Goal: Task Accomplishment & Management: Use online tool/utility

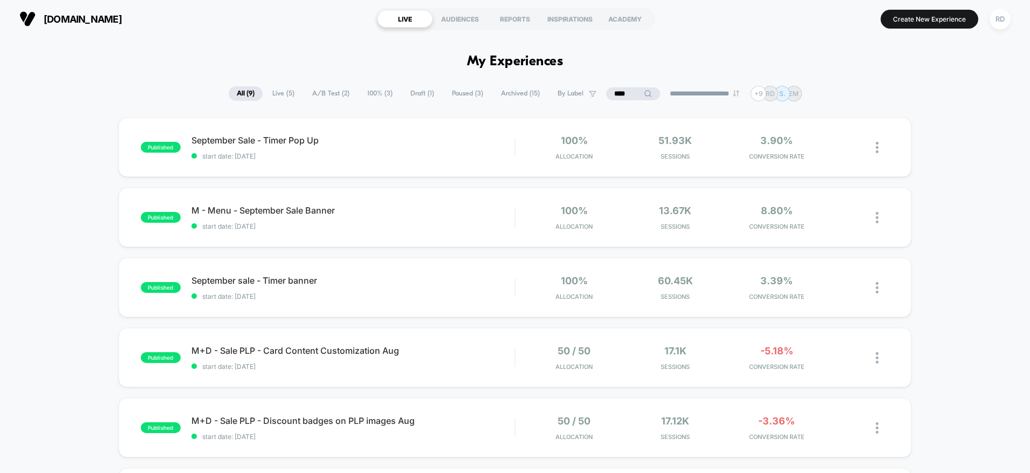
click at [412, 95] on span "Draft ( 1 )" at bounding box center [422, 93] width 40 height 15
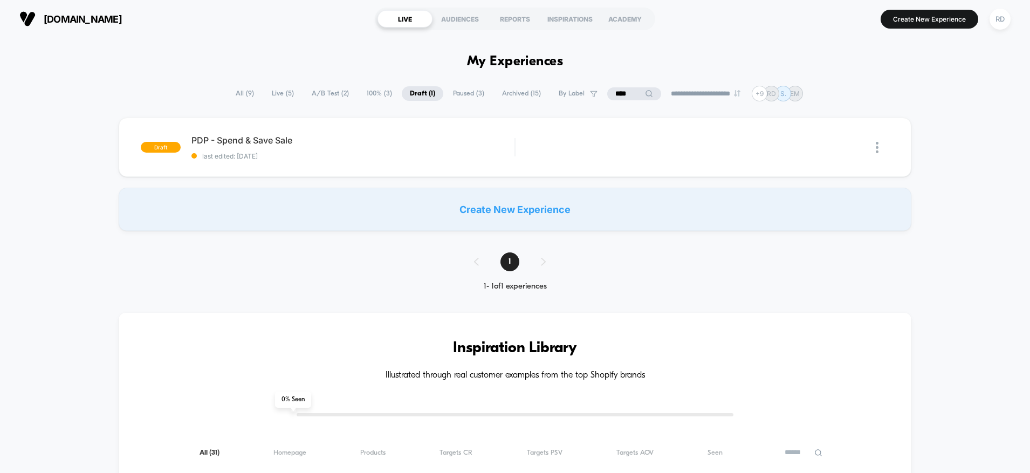
click at [623, 94] on input "****" at bounding box center [634, 93] width 54 height 13
type input "*"
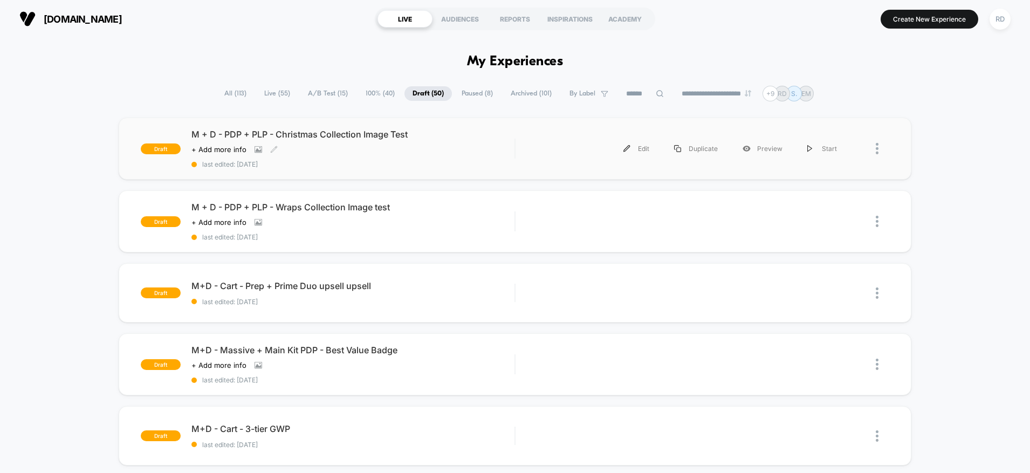
click at [344, 138] on span "M + D - PDP + PLP - Christmas Collection Image Test" at bounding box center [353, 134] width 324 height 11
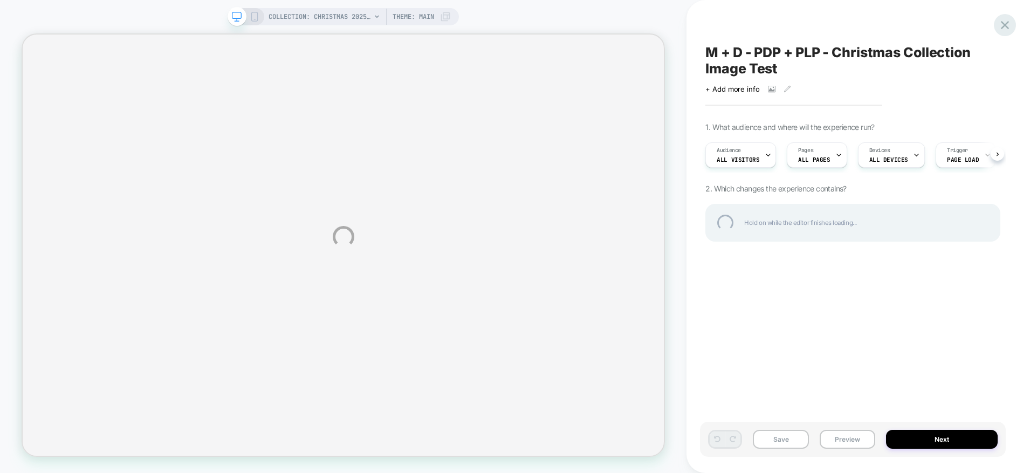
click at [998, 24] on div at bounding box center [1005, 25] width 22 height 22
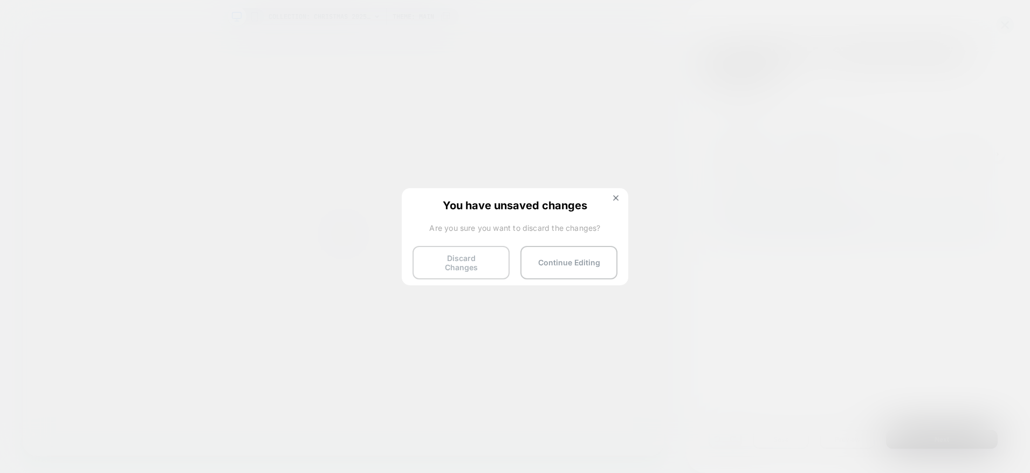
click at [470, 267] on button "Discard Changes" at bounding box center [461, 262] width 97 height 33
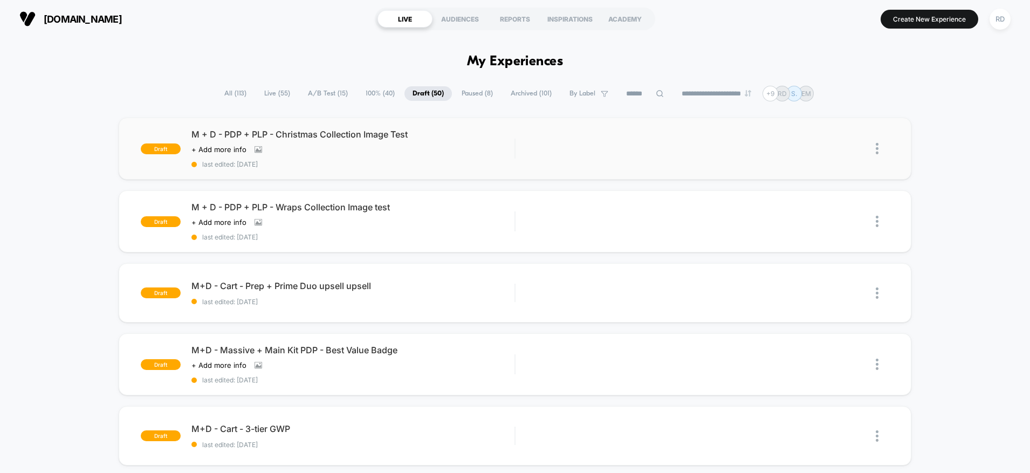
click at [878, 149] on img at bounding box center [877, 148] width 3 height 11
click at [394, 136] on span "M + D - PDP + PLP - Christmas Collection Image Test" at bounding box center [353, 134] width 324 height 11
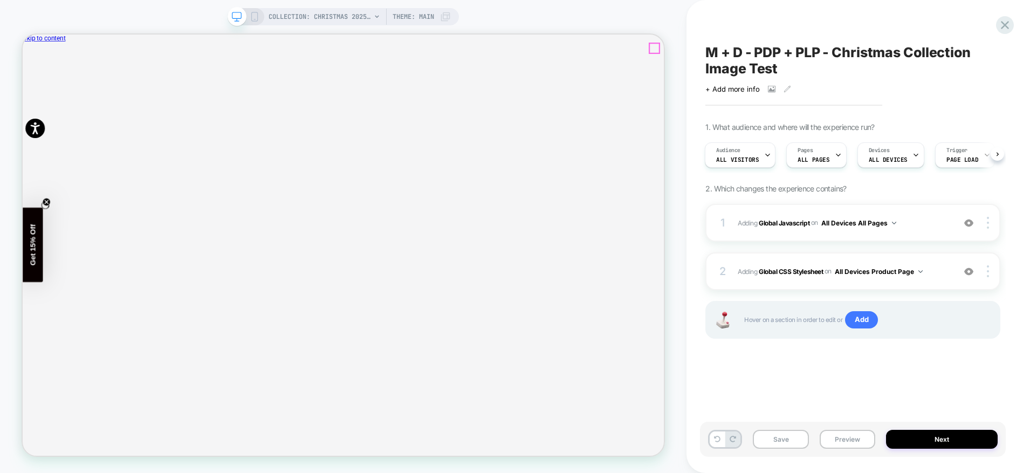
click at [27, 90] on icon "Close" at bounding box center [27, 90] width 0 height 0
click at [850, 446] on button "Preview" at bounding box center [848, 439] width 56 height 19
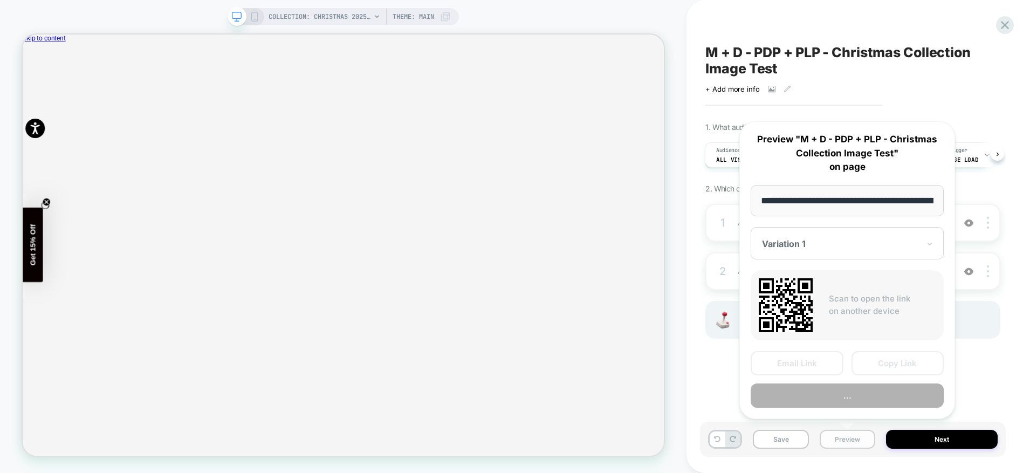
scroll to position [0, 115]
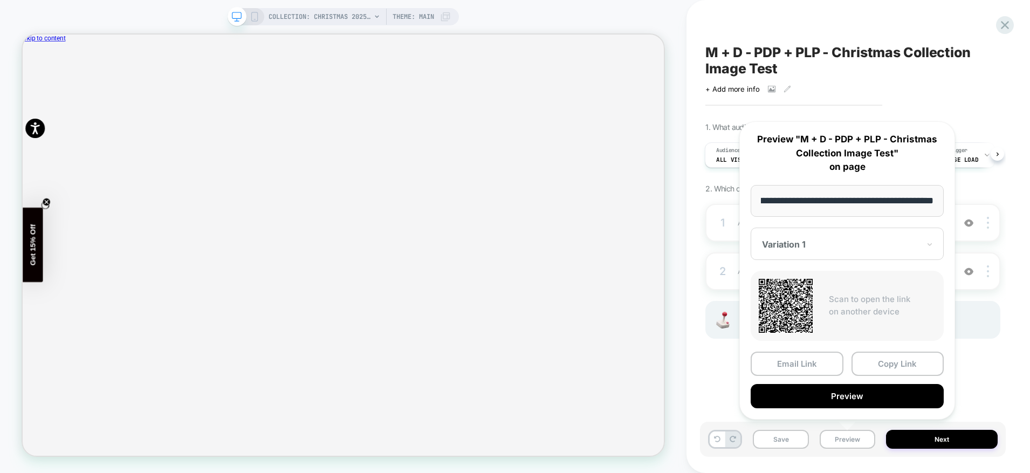
click at [858, 251] on div "Variation 1" at bounding box center [847, 244] width 193 height 32
click at [861, 397] on button "Preview" at bounding box center [847, 396] width 193 height 24
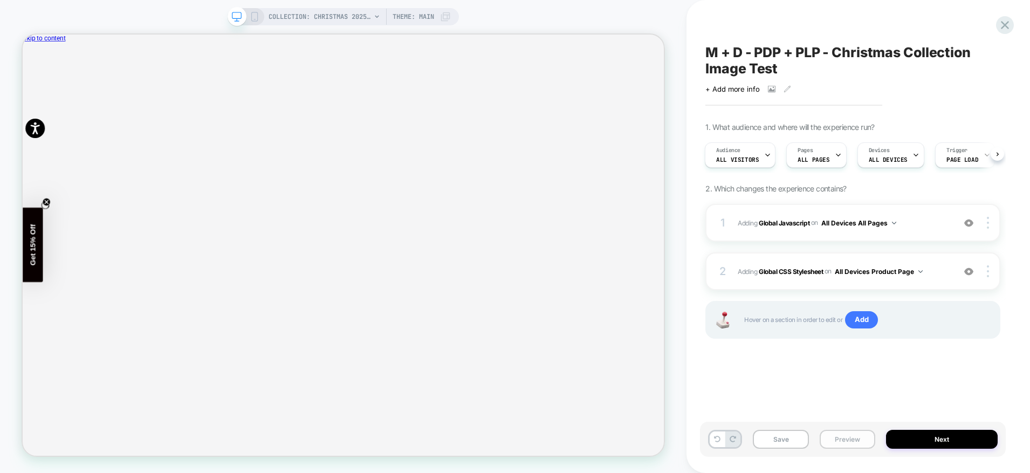
click at [850, 439] on button "Preview" at bounding box center [848, 439] width 56 height 19
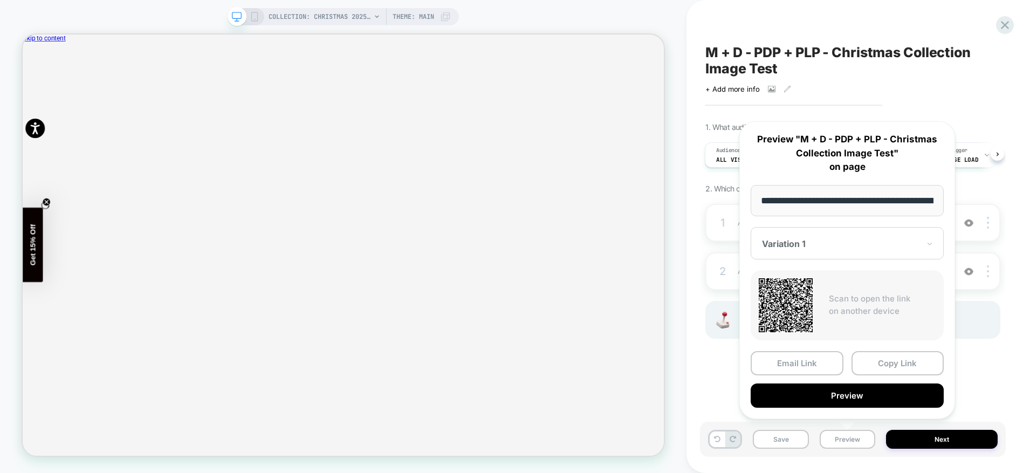
scroll to position [0, 115]
click at [830, 234] on div "Variation 1" at bounding box center [847, 244] width 193 height 32
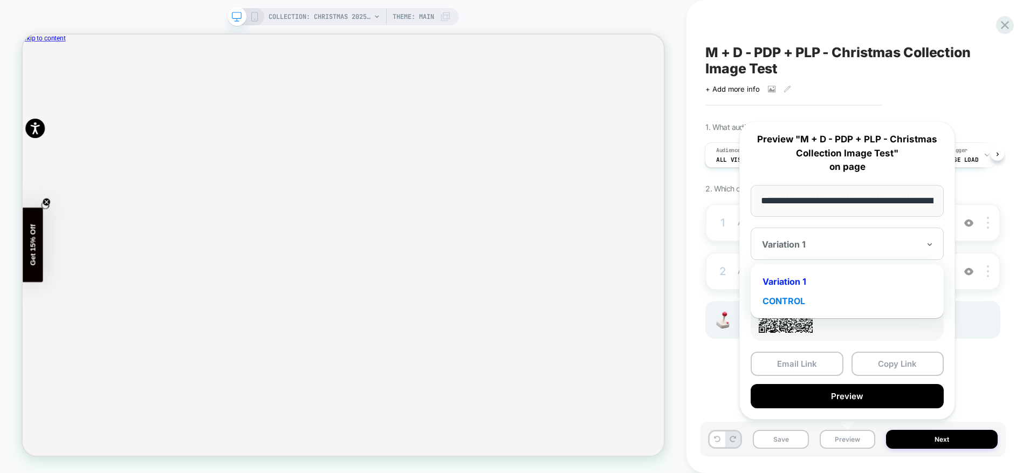
click at [801, 304] on div "CONTROL" at bounding box center [847, 300] width 182 height 19
click at [857, 383] on div "Email Link Copy Link Preview" at bounding box center [847, 380] width 193 height 57
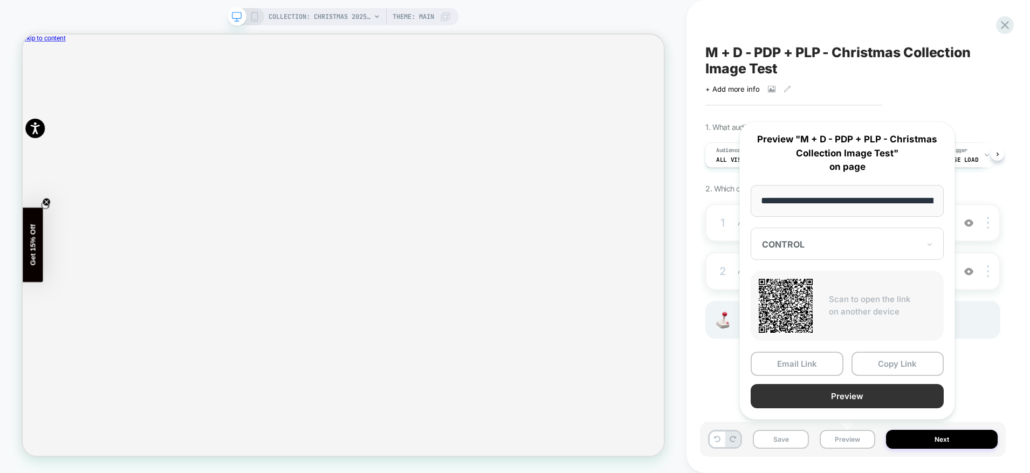
click at [857, 401] on button "Preview" at bounding box center [847, 396] width 193 height 24
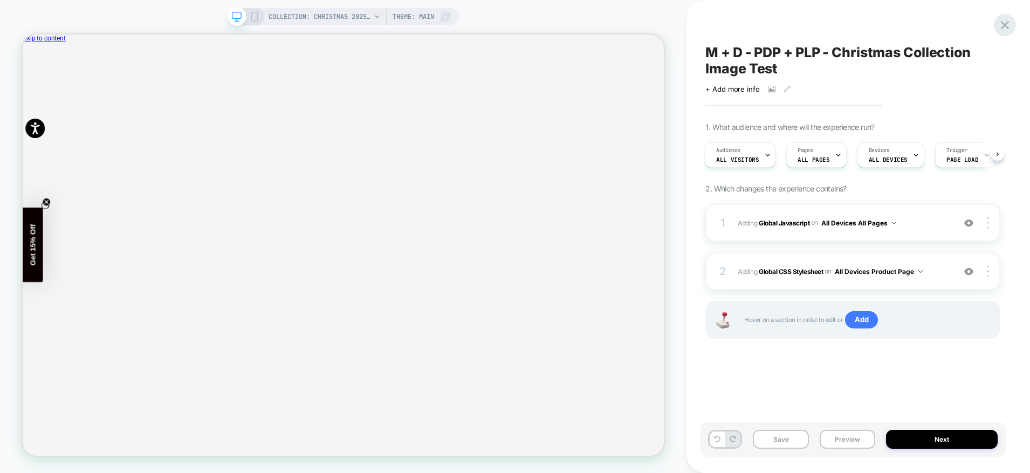
click at [1007, 24] on icon at bounding box center [1005, 25] width 8 height 8
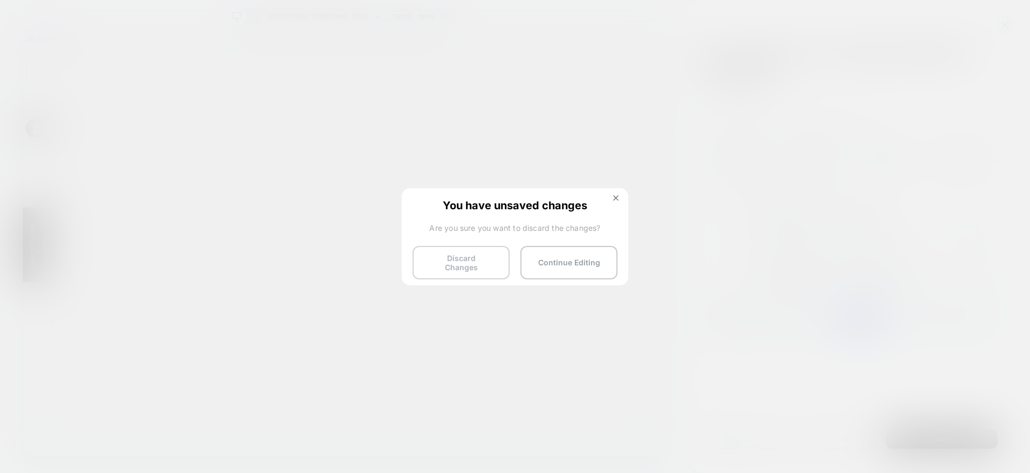
click at [465, 259] on button "Discard Changes" at bounding box center [461, 262] width 97 height 33
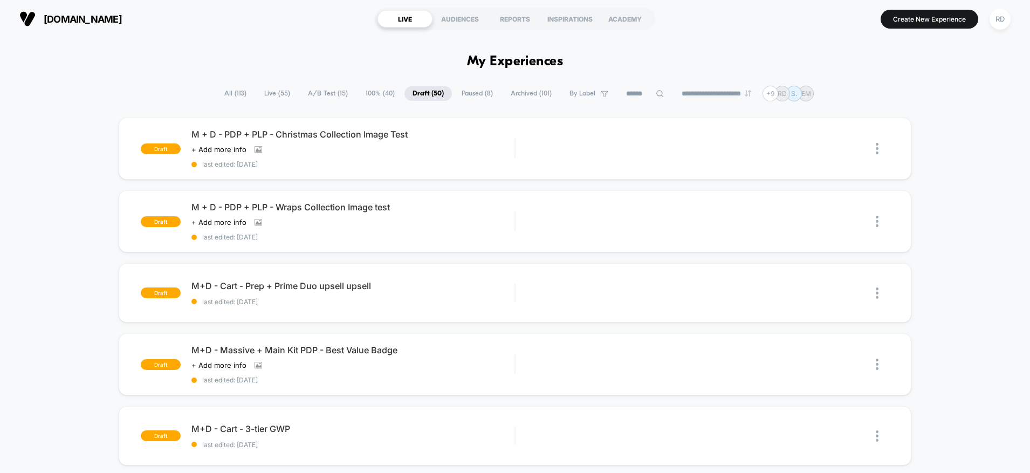
click at [225, 93] on span "All ( 113 )" at bounding box center [235, 93] width 38 height 15
